Goal: Navigation & Orientation: Find specific page/section

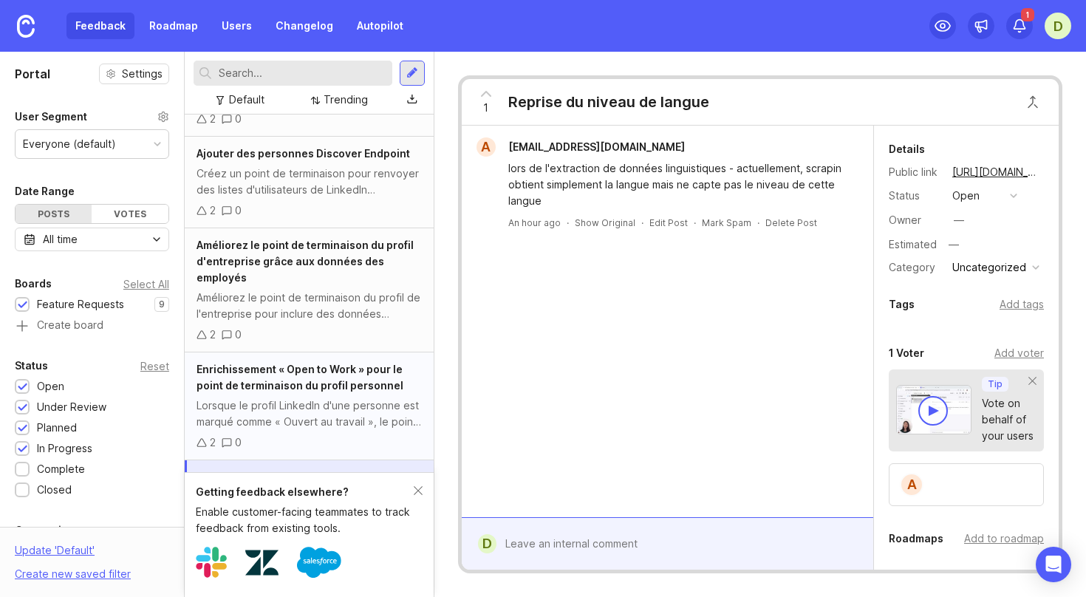
scroll to position [424, 0]
click at [299, 395] on div "Lorsque le profil LinkedIn d'une personne est marqué comme « Ouvert au travail …" at bounding box center [309, 411] width 225 height 33
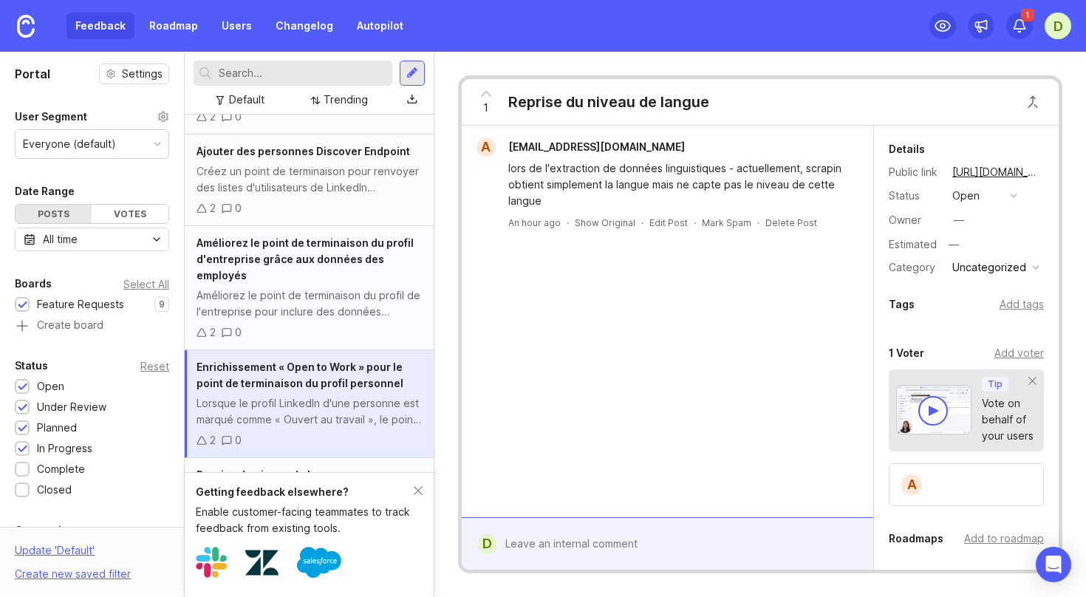
click at [336, 324] on div "2 0" at bounding box center [309, 332] width 225 height 16
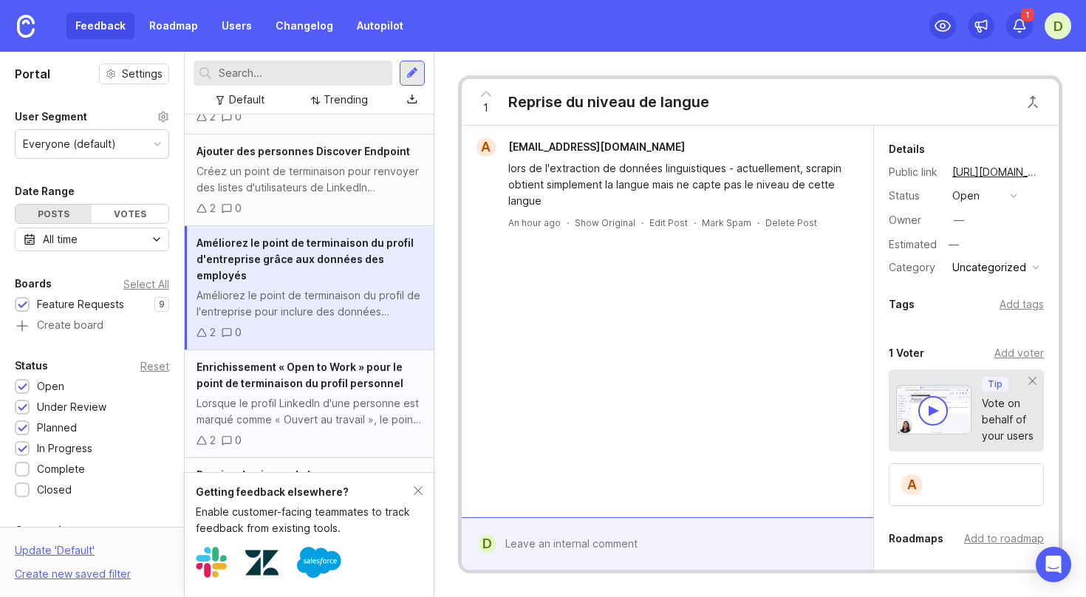
click at [316, 395] on div "Lorsque le profil LinkedIn d'une personne est marqué comme « Ouvert au travail …" at bounding box center [309, 411] width 225 height 33
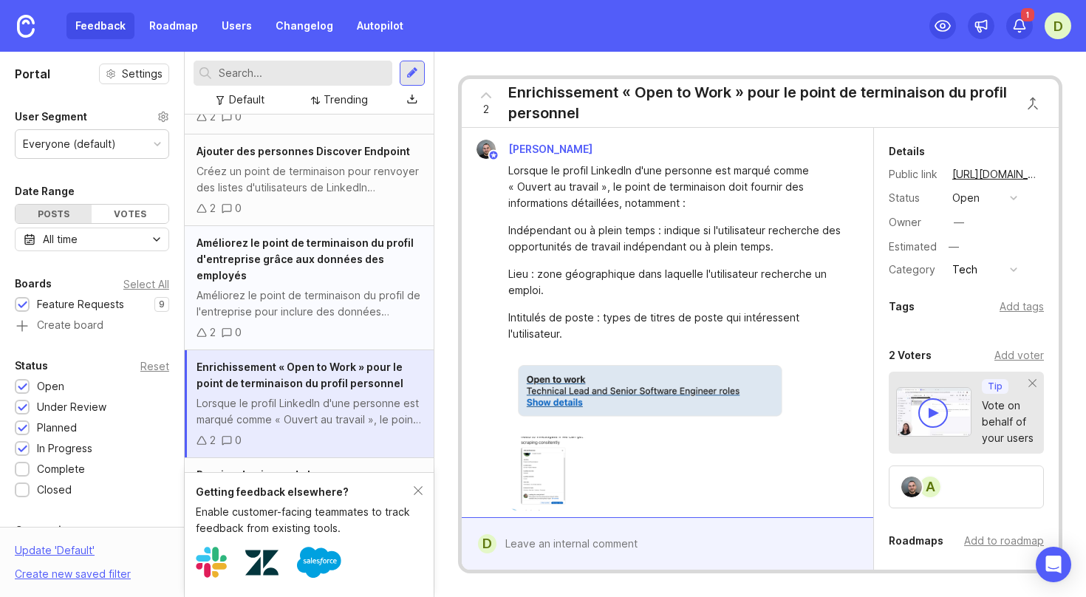
click at [316, 252] on div "Améliorez le point de terminaison du profil d'entreprise grâce aux données des …" at bounding box center [309, 288] width 249 height 124
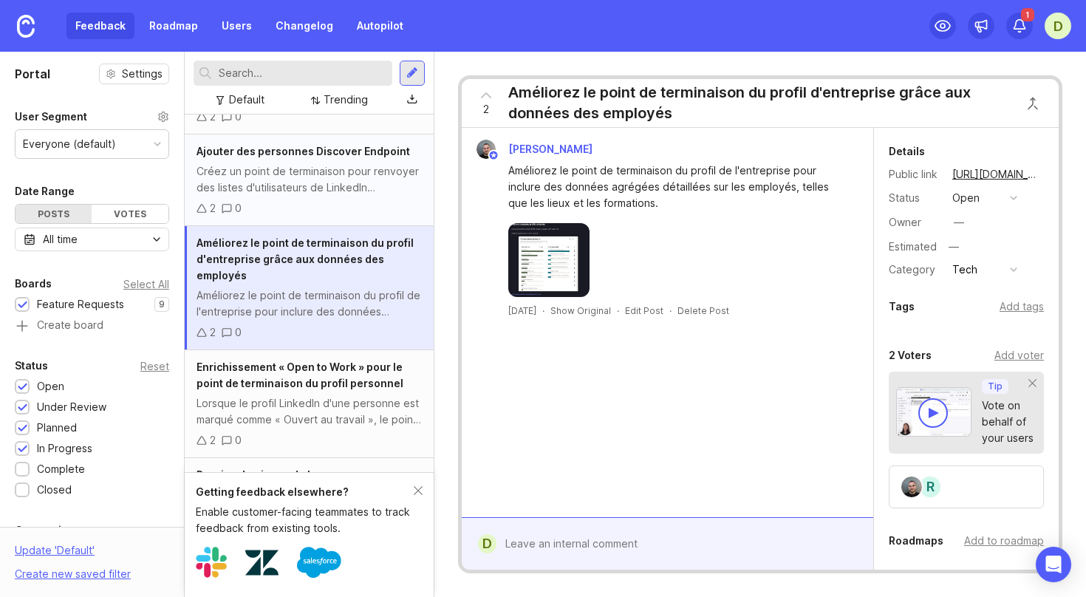
click at [337, 200] on div "2 0" at bounding box center [309, 208] width 225 height 16
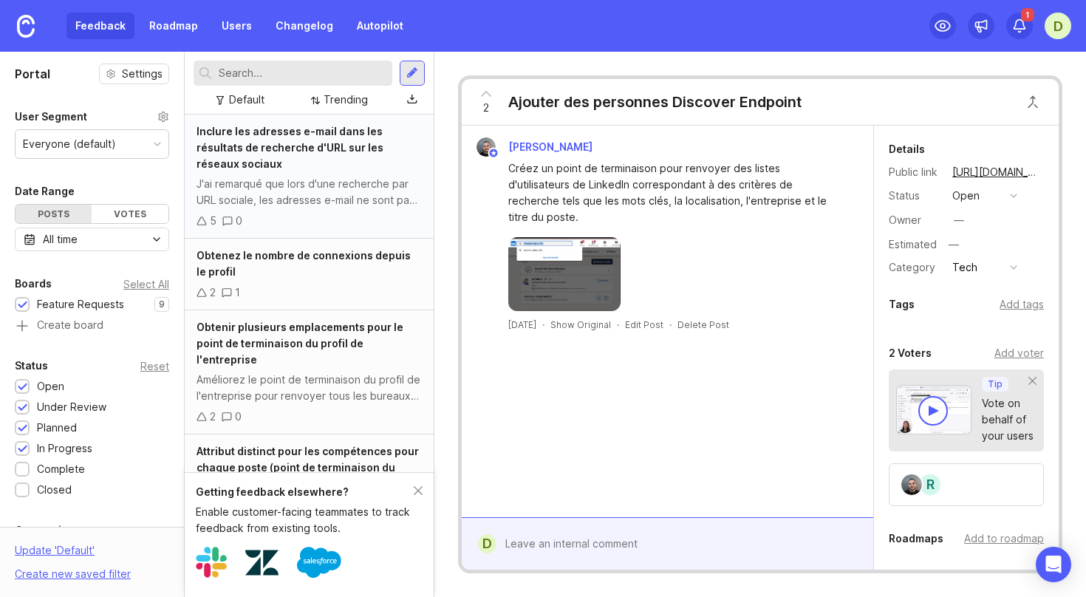
click at [335, 185] on div "J'ai remarqué que lors d'une recherche par URL sociale, les adresses e-mail ne …" at bounding box center [309, 192] width 225 height 33
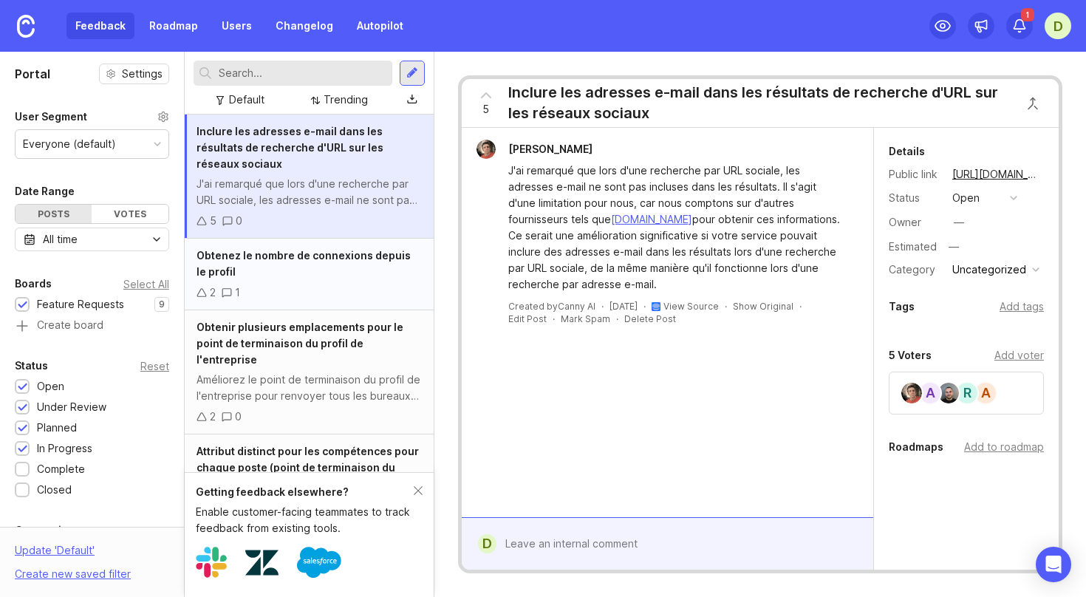
click at [276, 252] on div "Obtenez le nombre de connexions depuis le profil" at bounding box center [309, 264] width 225 height 33
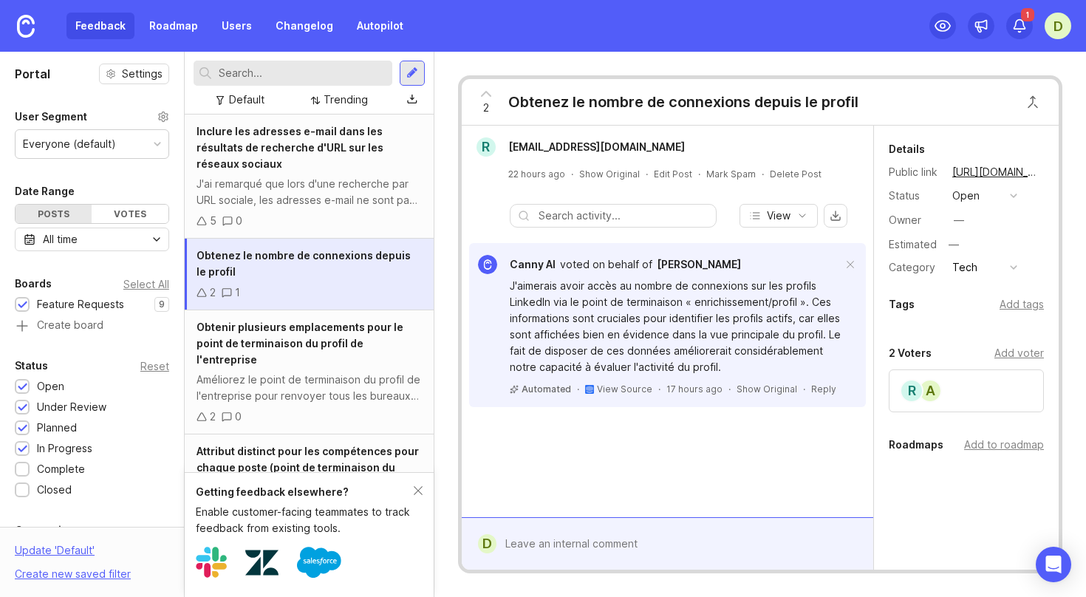
click at [627, 304] on div "J'aimerais avoir accès au nombre de connexions sur les profils LinkedIn via le …" at bounding box center [676, 327] width 333 height 98
click at [621, 307] on div "J'aimerais avoir accès au nombre de connexions sur les profils LinkedIn via le …" at bounding box center [676, 327] width 333 height 98
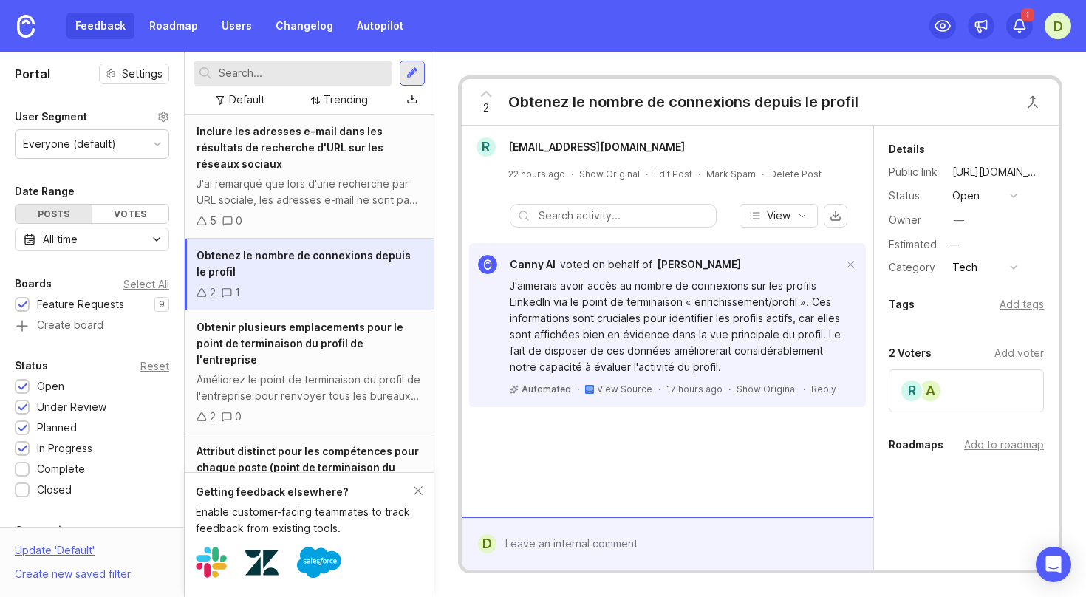
click at [636, 307] on div "J'aimerais avoir accès au nombre de connexions sur les profils LinkedIn via le …" at bounding box center [676, 327] width 333 height 98
click at [355, 372] on div "Améliorez le point de terminaison du profil de l'entreprise pour renvoyer tous …" at bounding box center [309, 388] width 225 height 33
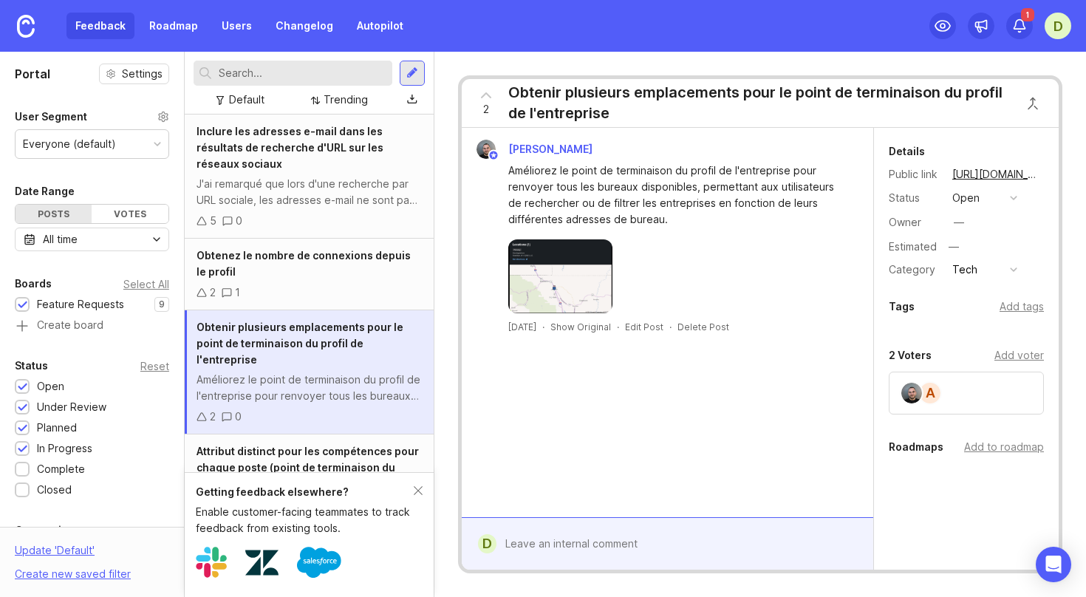
click at [549, 263] on img at bounding box center [560, 276] width 104 height 74
click at [563, 285] on img at bounding box center [560, 276] width 104 height 74
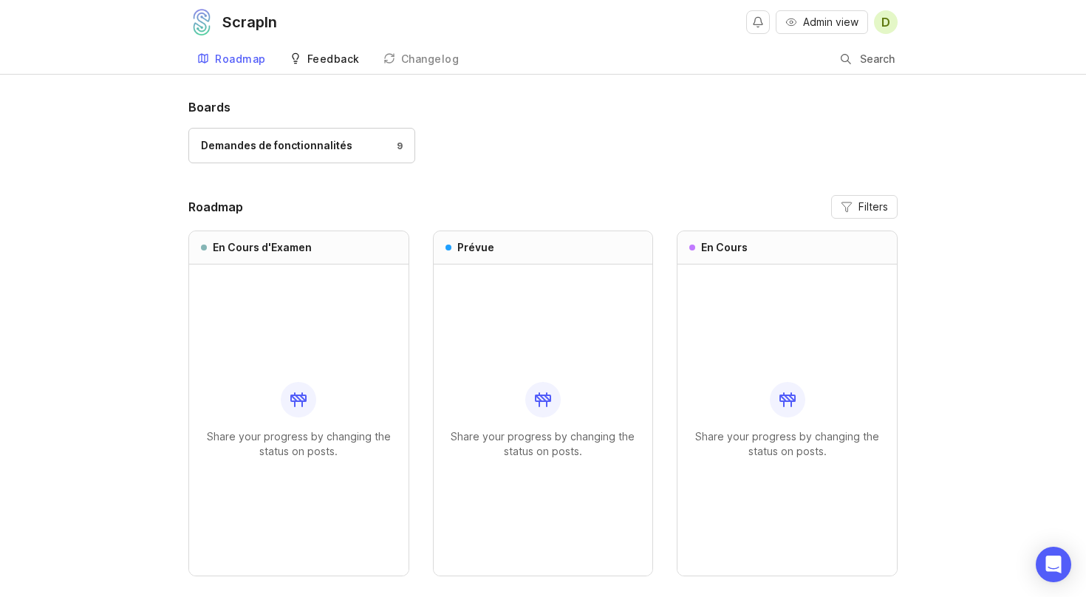
click at [347, 54] on div "Feedback" at bounding box center [333, 59] width 52 height 10
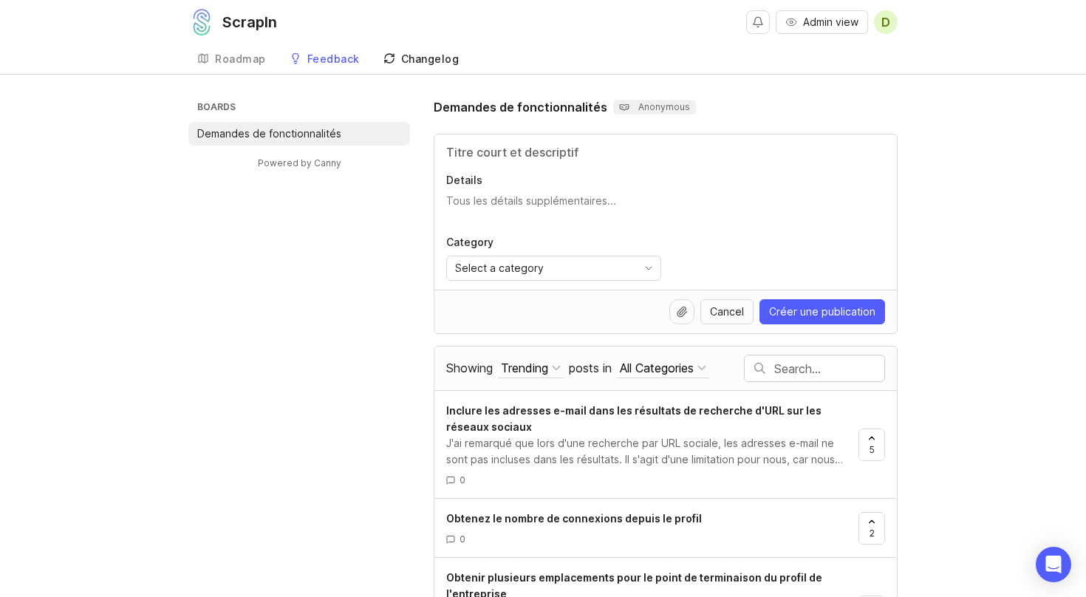
click at [398, 58] on link "Changelog" at bounding box center [422, 59] width 94 height 30
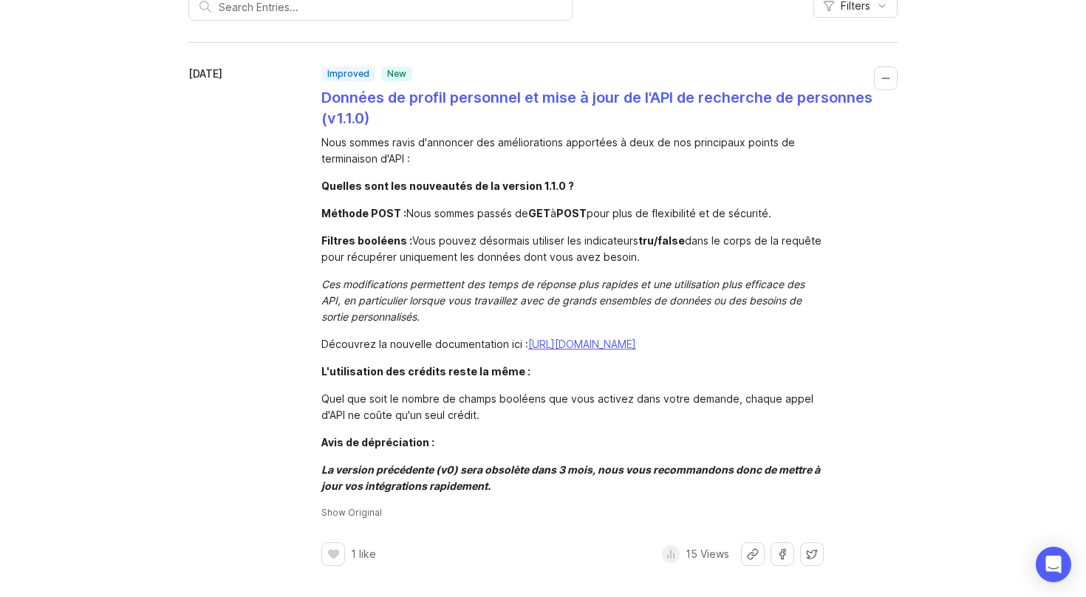
scroll to position [7, 0]
